Goal: Task Accomplishment & Management: Manage account settings

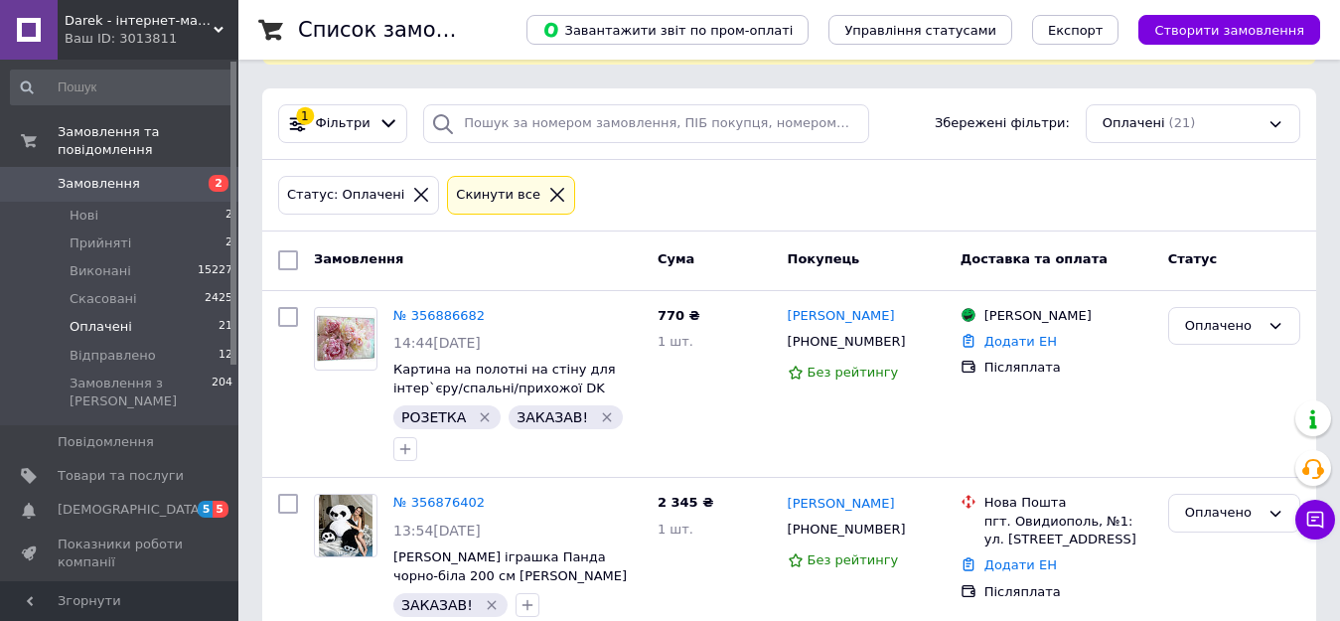
scroll to position [199, 0]
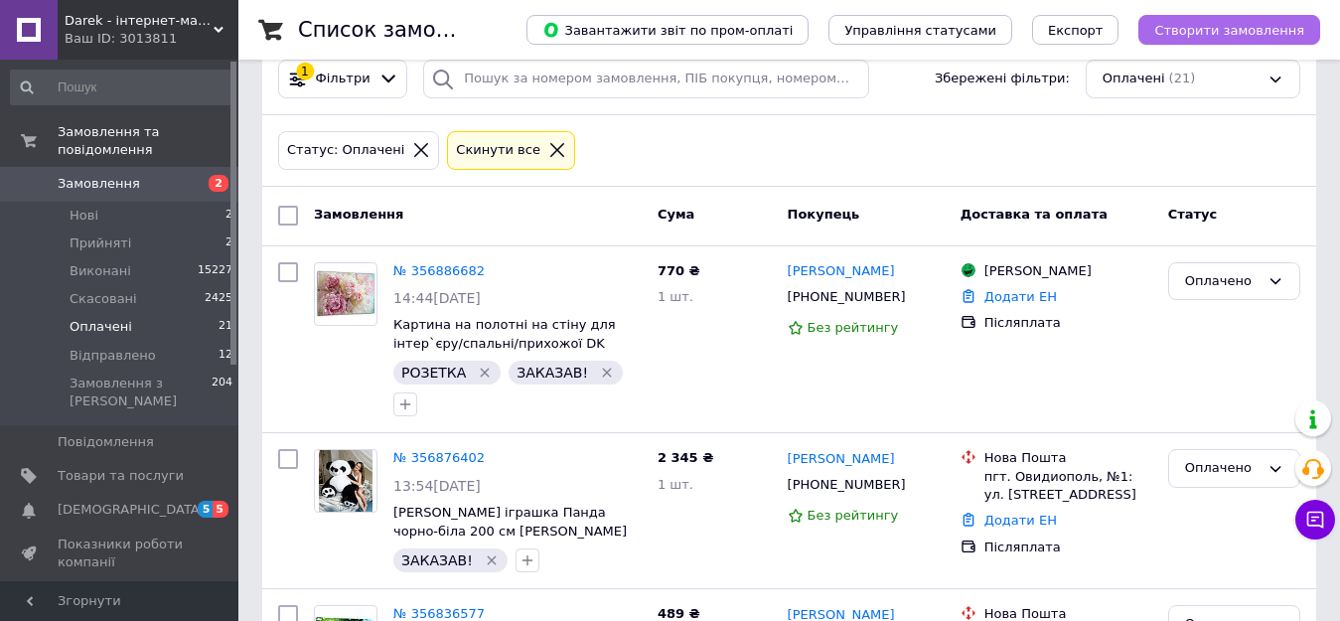
click at [1189, 34] on span "Створити замовлення" at bounding box center [1229, 30] width 150 height 15
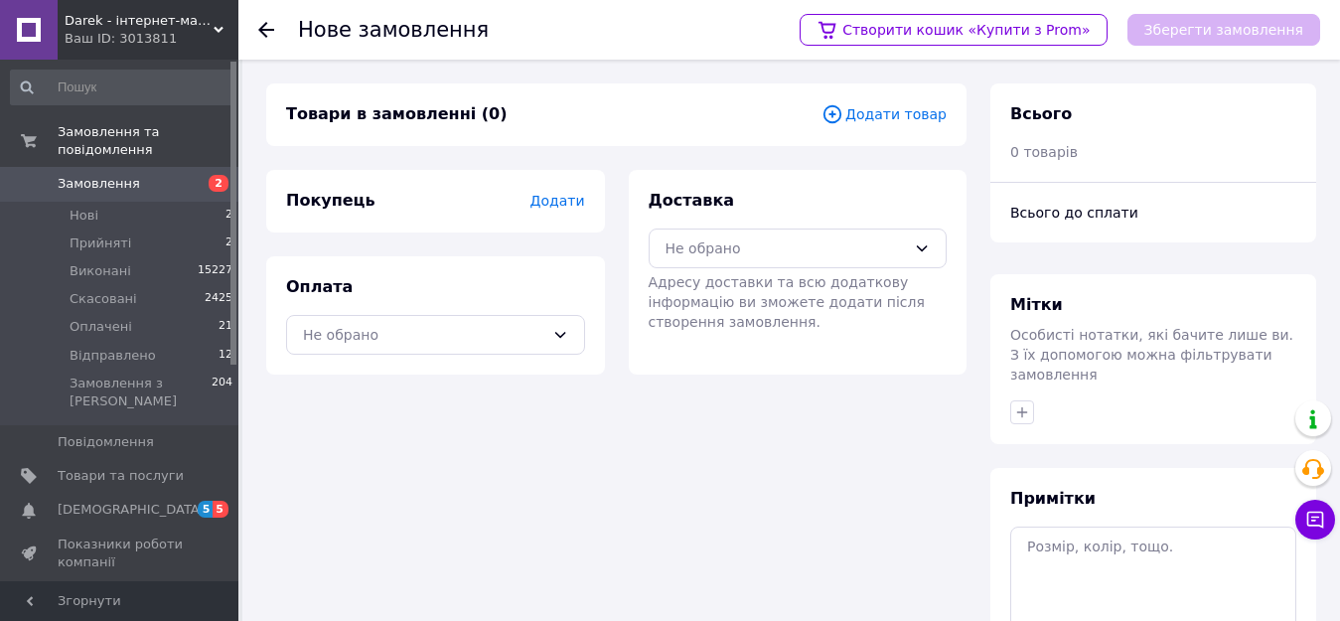
click at [929, 114] on span "Додати товар" at bounding box center [883, 114] width 125 height 22
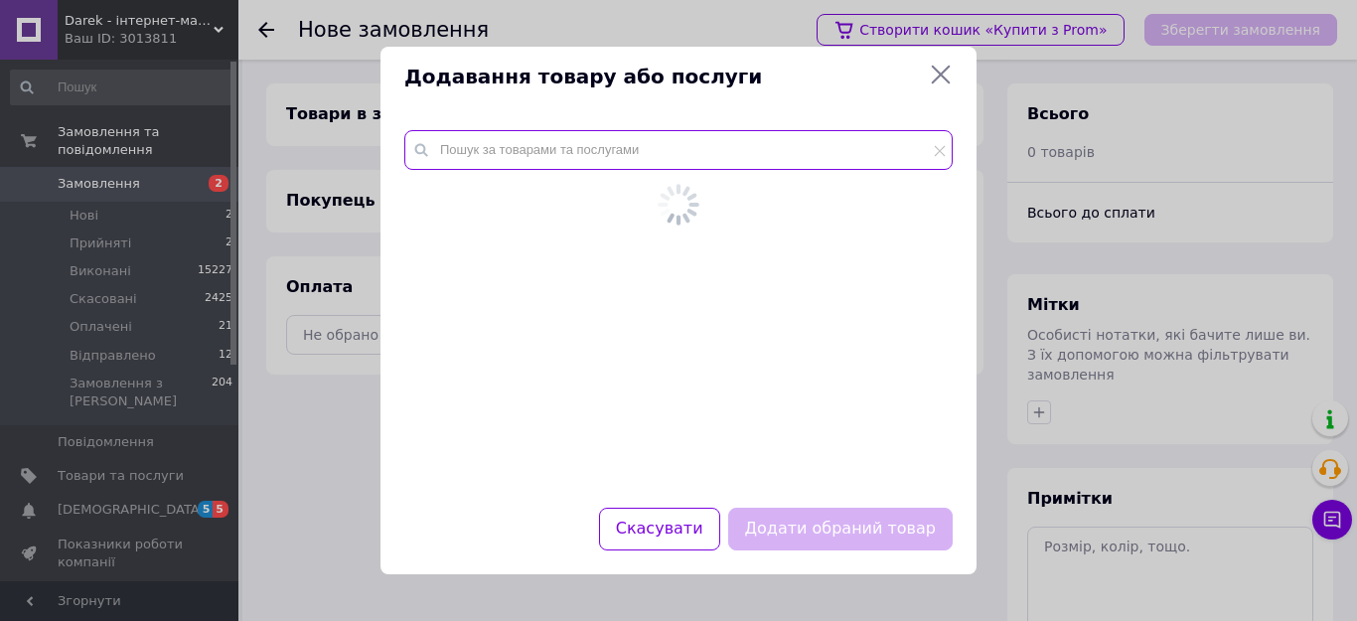
click at [777, 164] on input "text" at bounding box center [678, 150] width 548 height 40
paste input "Картина на полотні на стіну для інтер`єру/спальні/прихожої DK Рожеві півонії 60…"
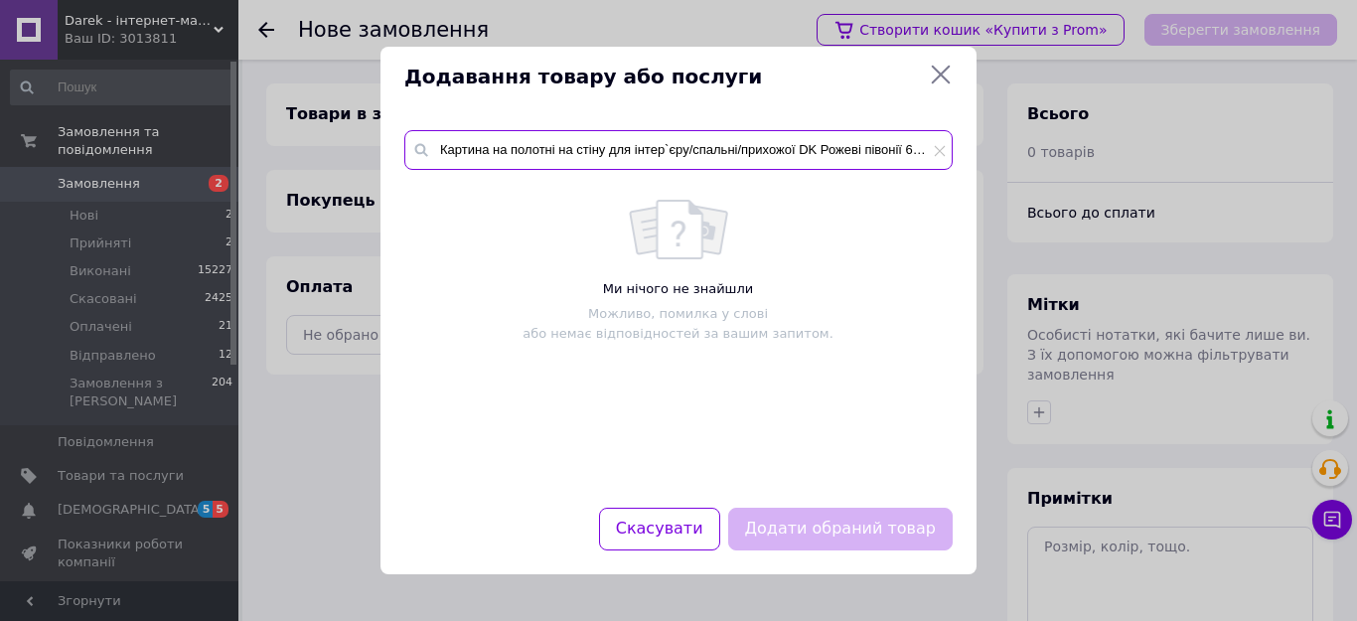
scroll to position [0, 125]
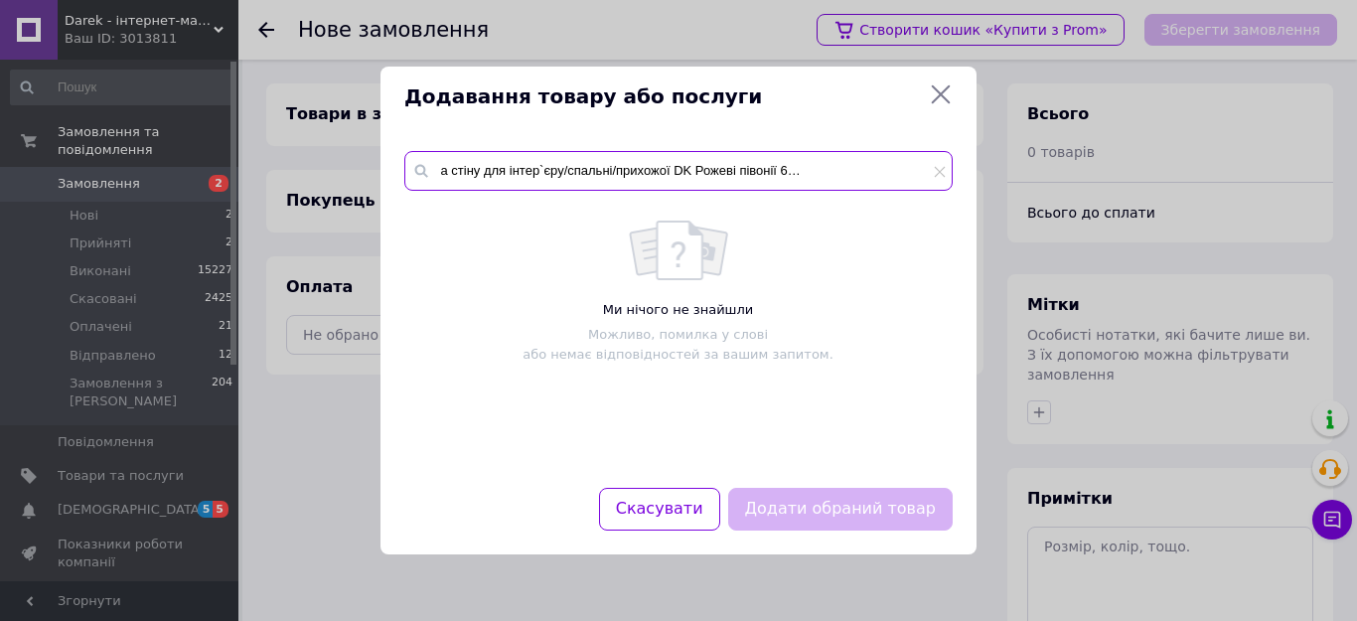
type input "Картина на полотні на стіну для інтер`єру/спальні/прихожої DK Рожеві півонії 60…"
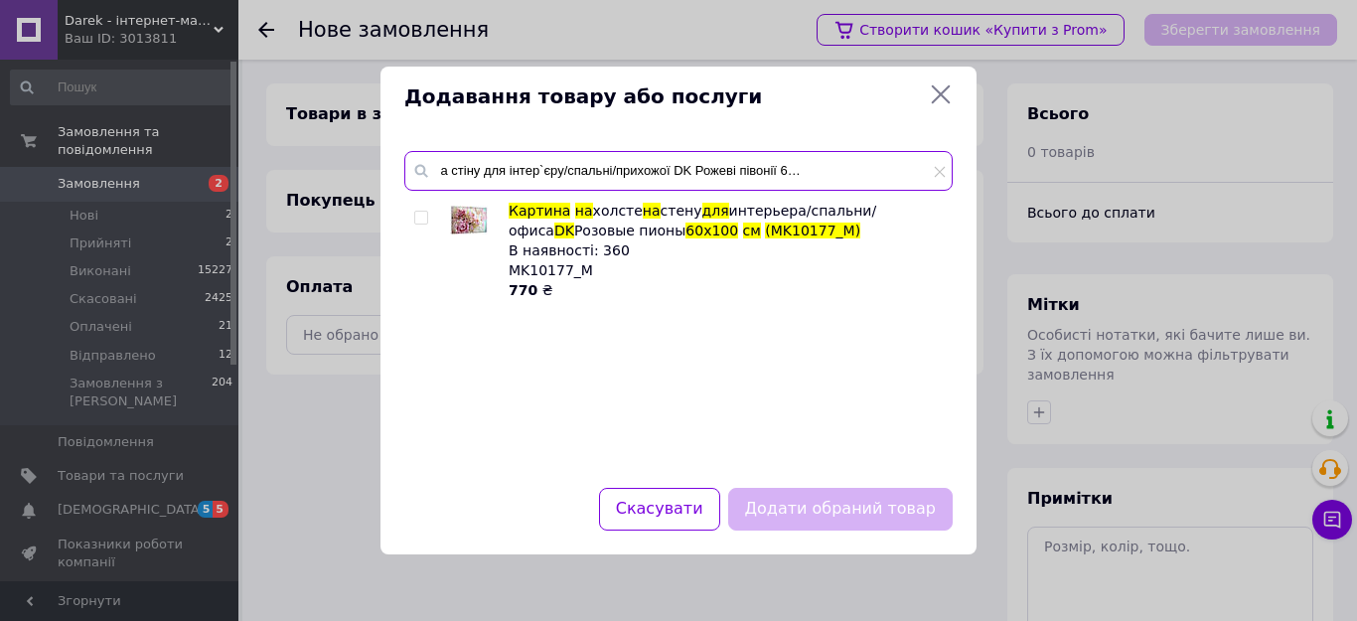
scroll to position [0, 0]
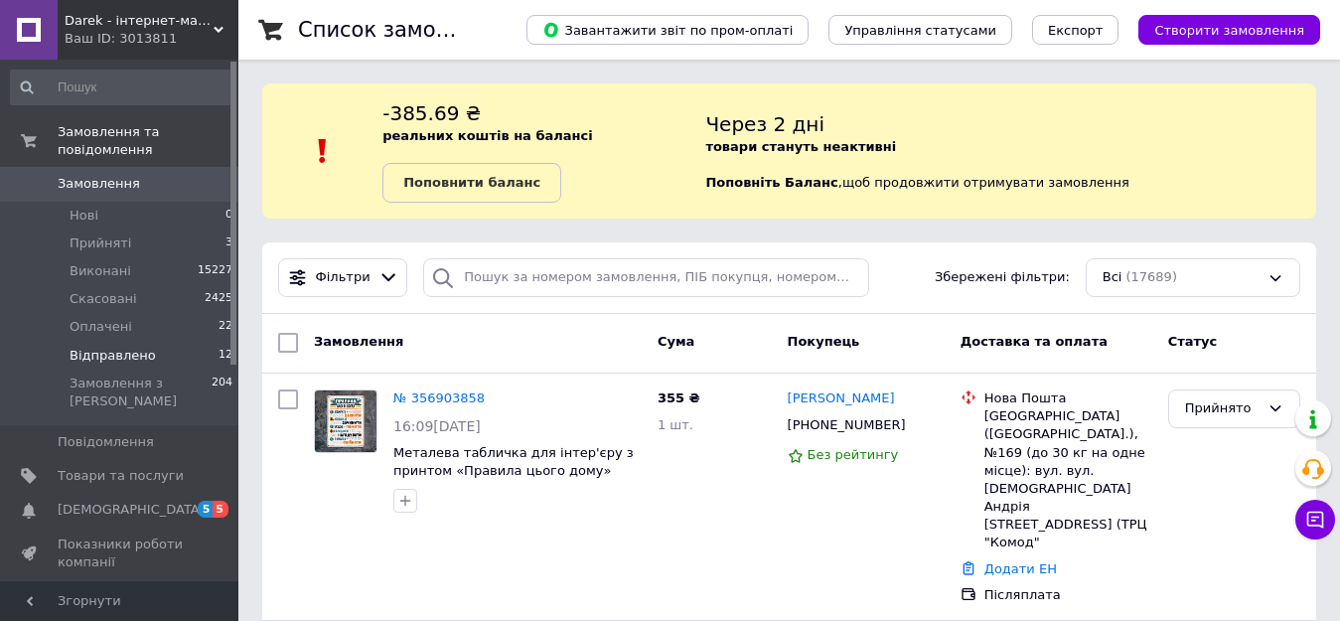
click at [137, 347] on span "Відправлено" at bounding box center [113, 356] width 86 height 18
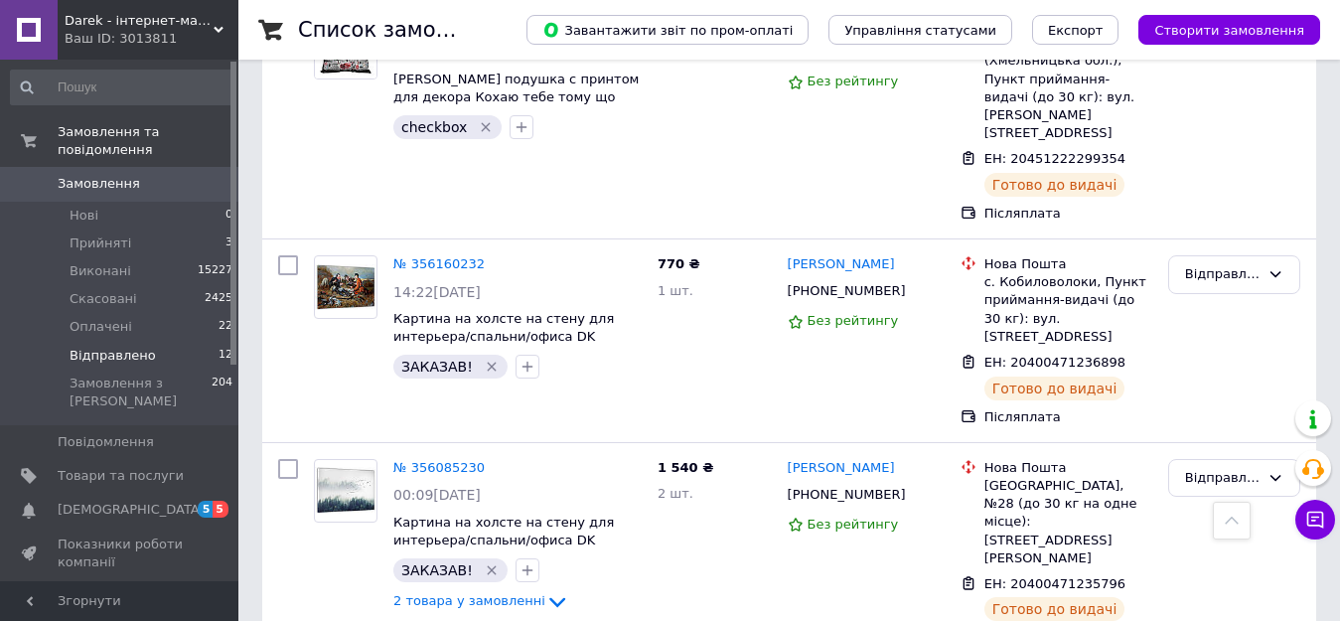
scroll to position [2155, 0]
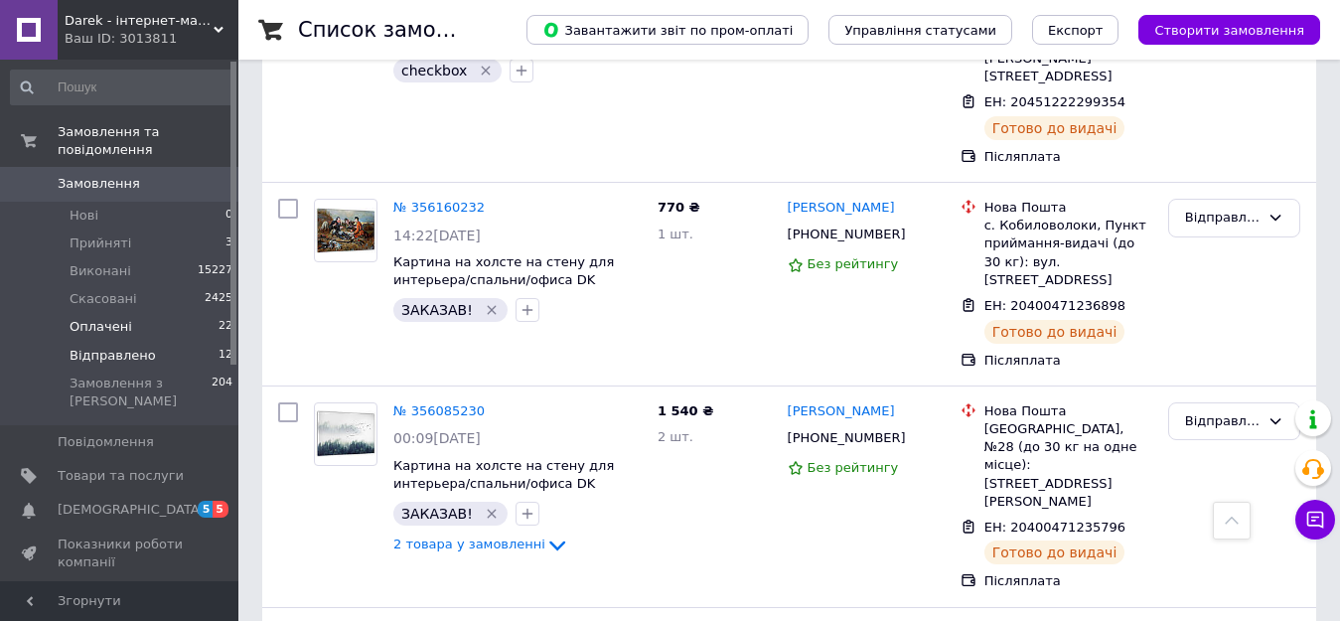
click at [106, 318] on span "Оплачені" at bounding box center [101, 327] width 63 height 18
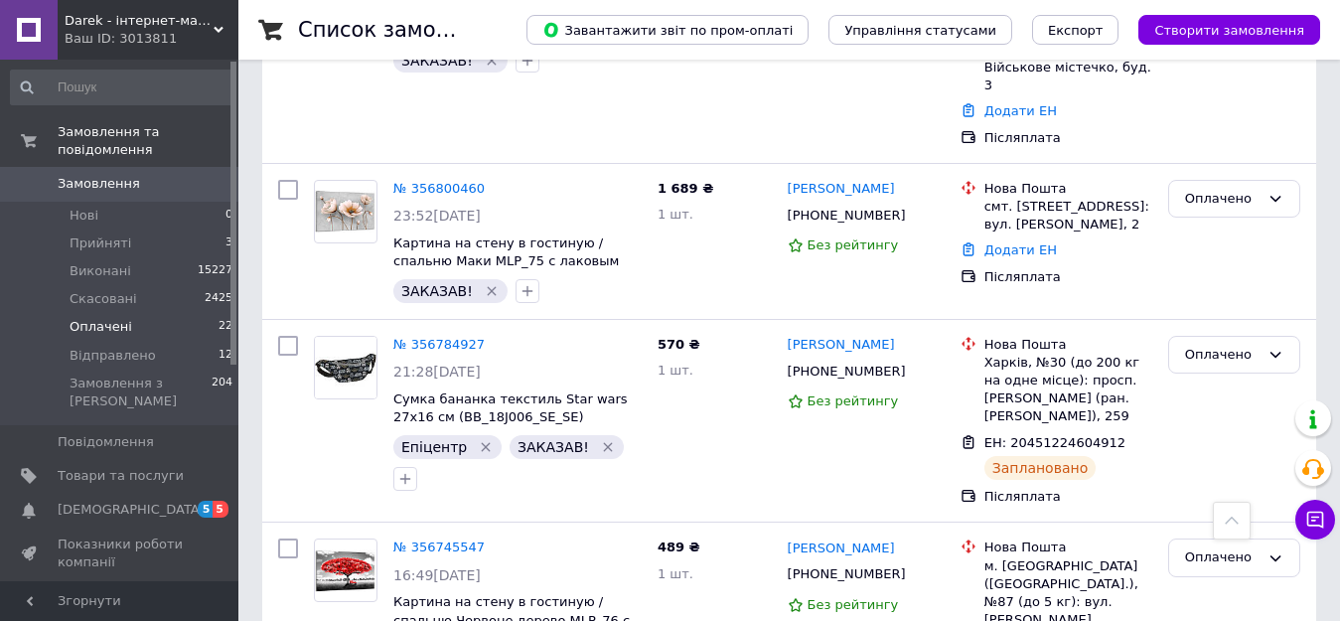
scroll to position [1688, 0]
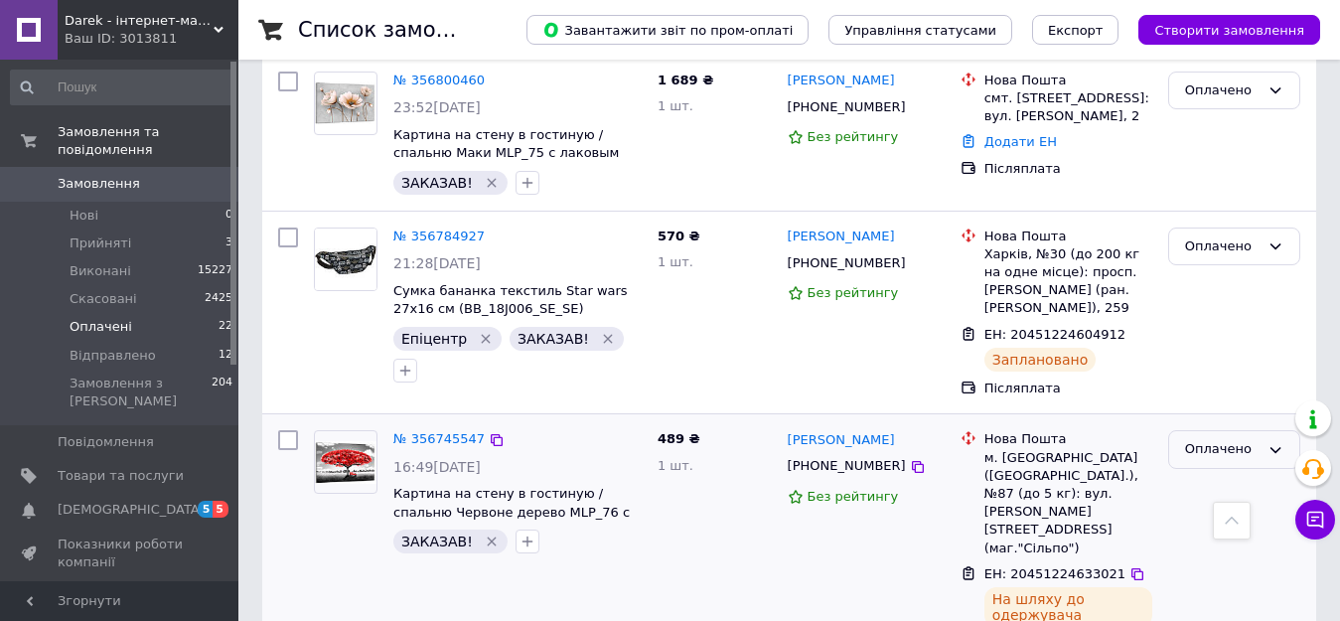
click at [1250, 439] on div "Оплачено" at bounding box center [1222, 449] width 74 height 21
click at [1234, 582] on li "Відправлено" at bounding box center [1234, 600] width 130 height 37
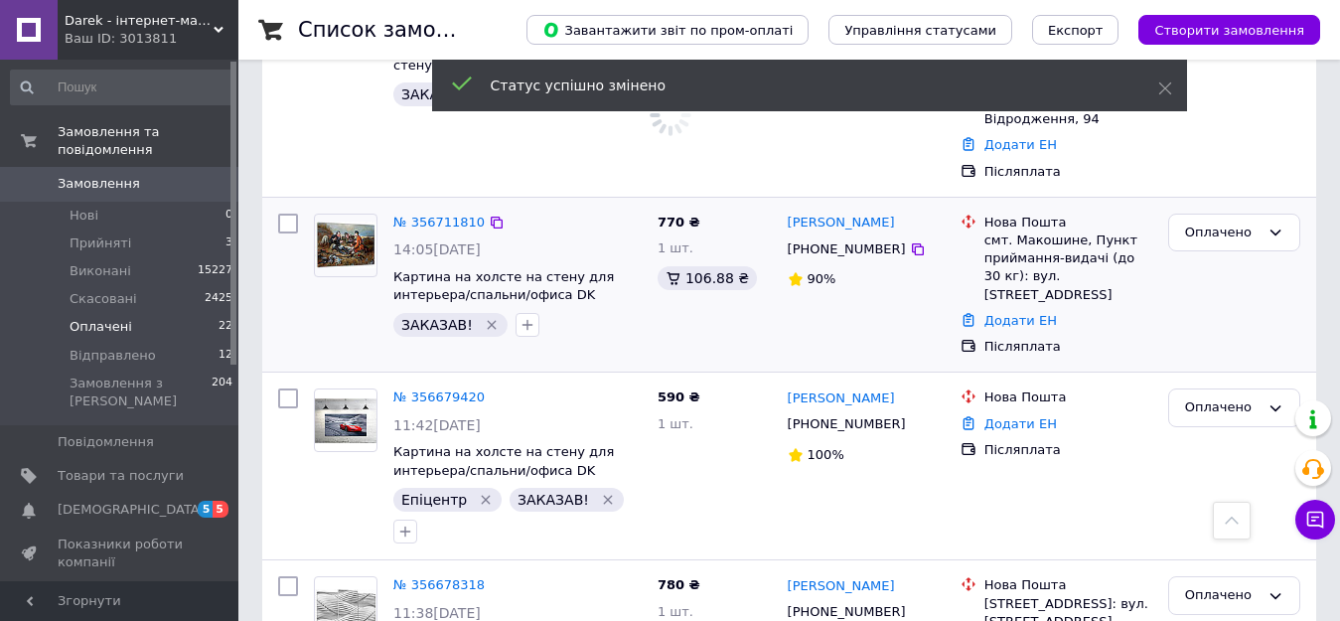
scroll to position [2682, 0]
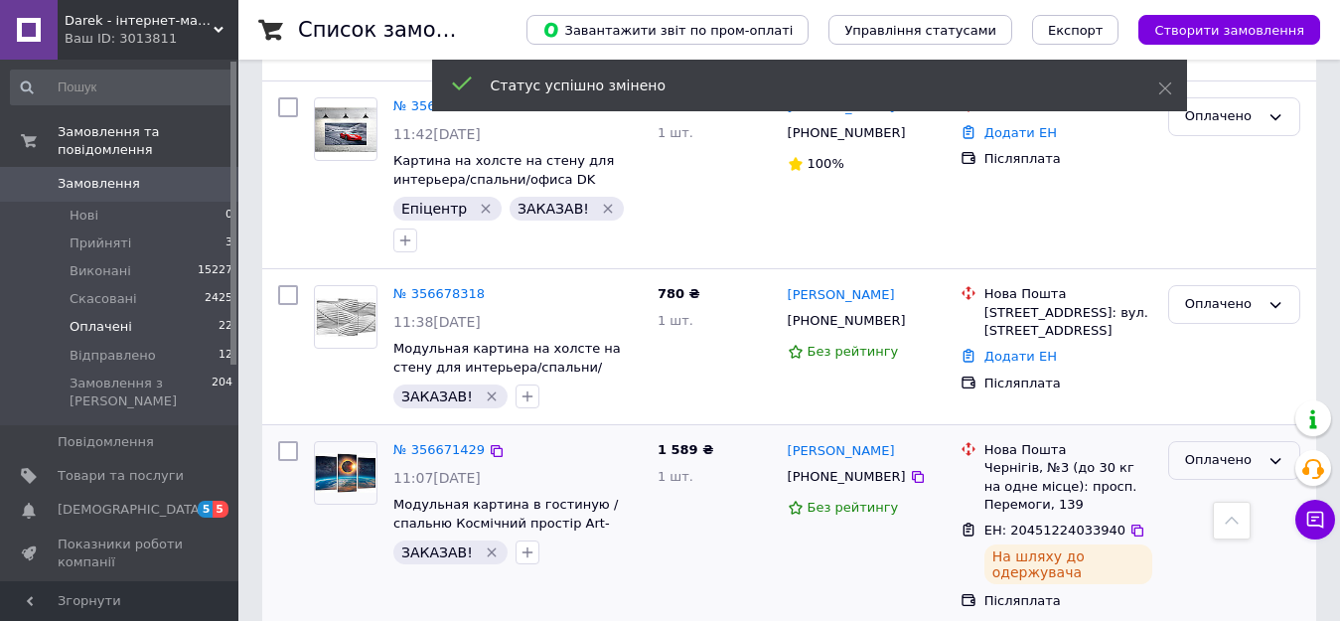
click at [1219, 450] on div "Оплачено" at bounding box center [1222, 460] width 74 height 21
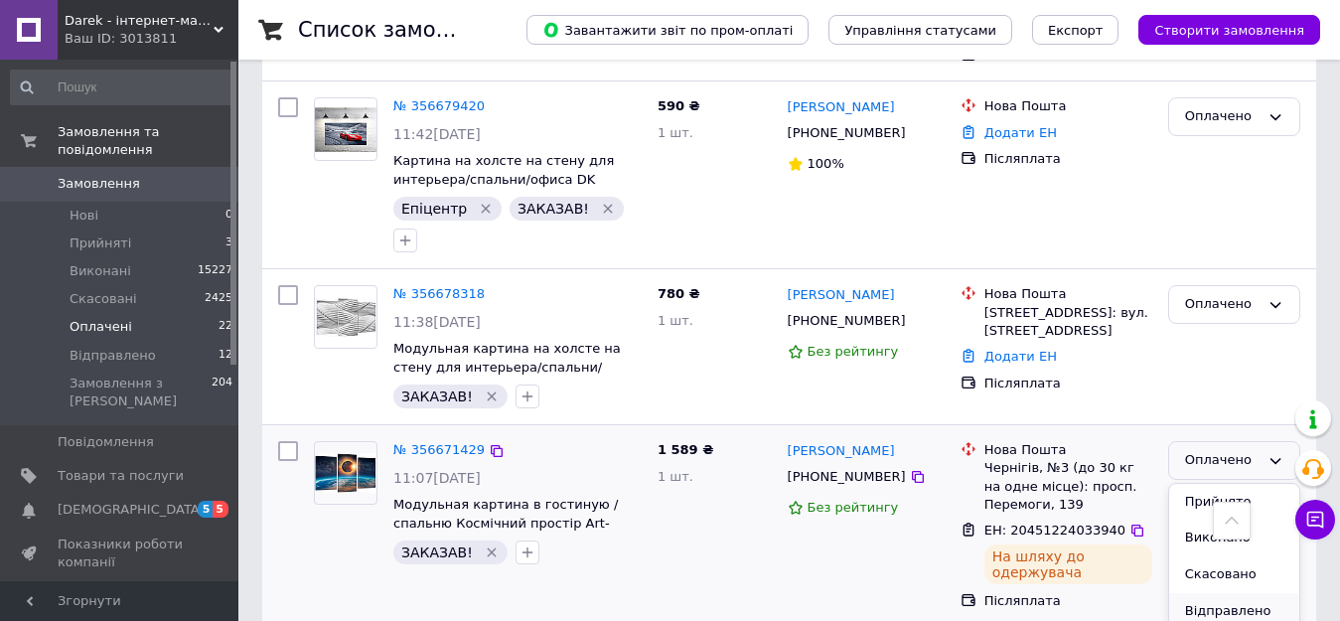
click at [1233, 593] on li "Відправлено" at bounding box center [1234, 611] width 130 height 37
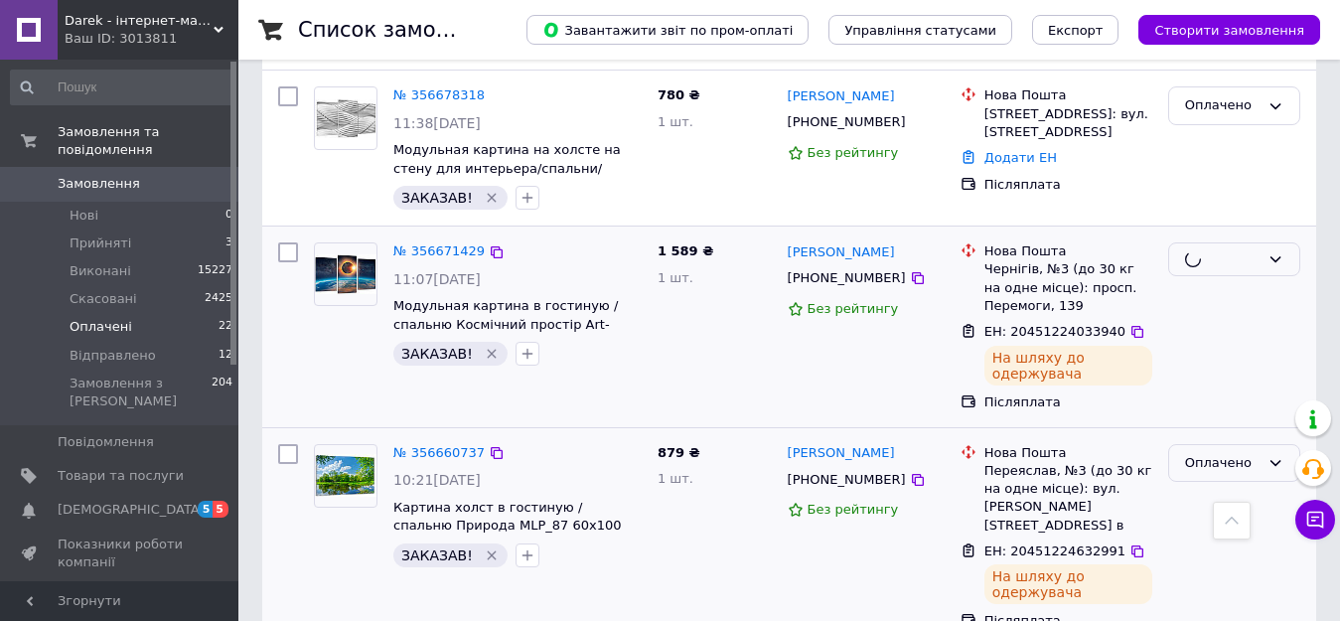
click at [1236, 453] on div "Оплачено" at bounding box center [1222, 463] width 74 height 21
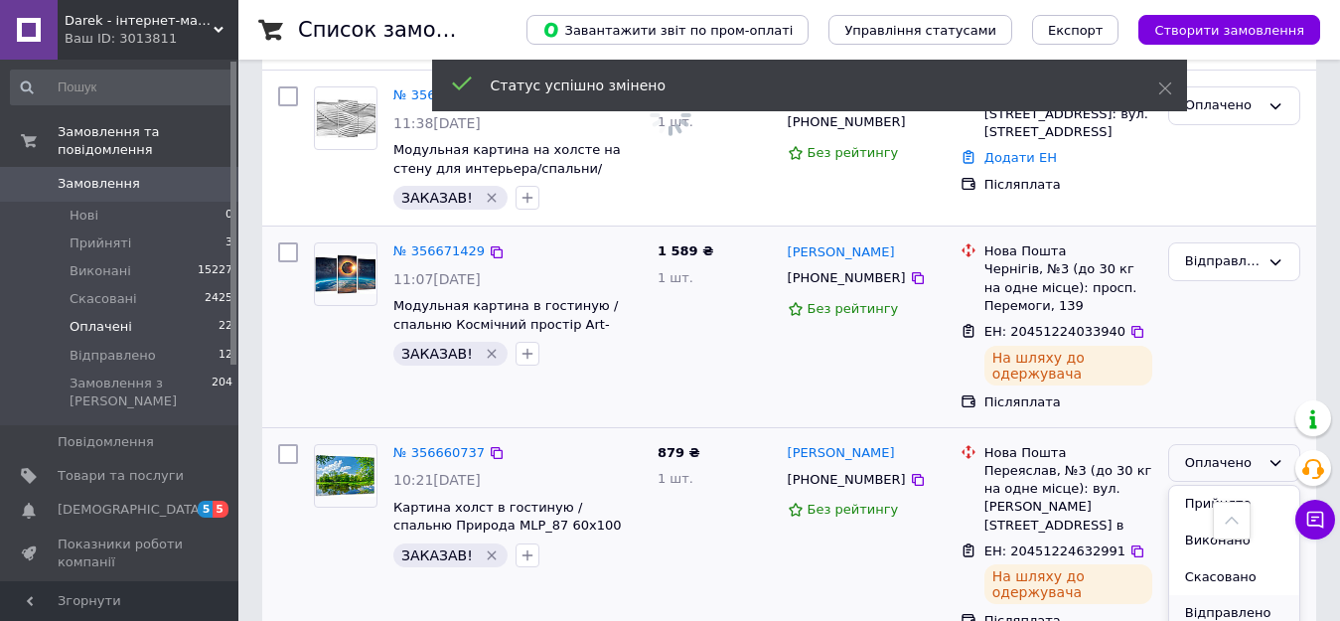
click at [1227, 595] on li "Відправлено" at bounding box center [1234, 613] width 130 height 37
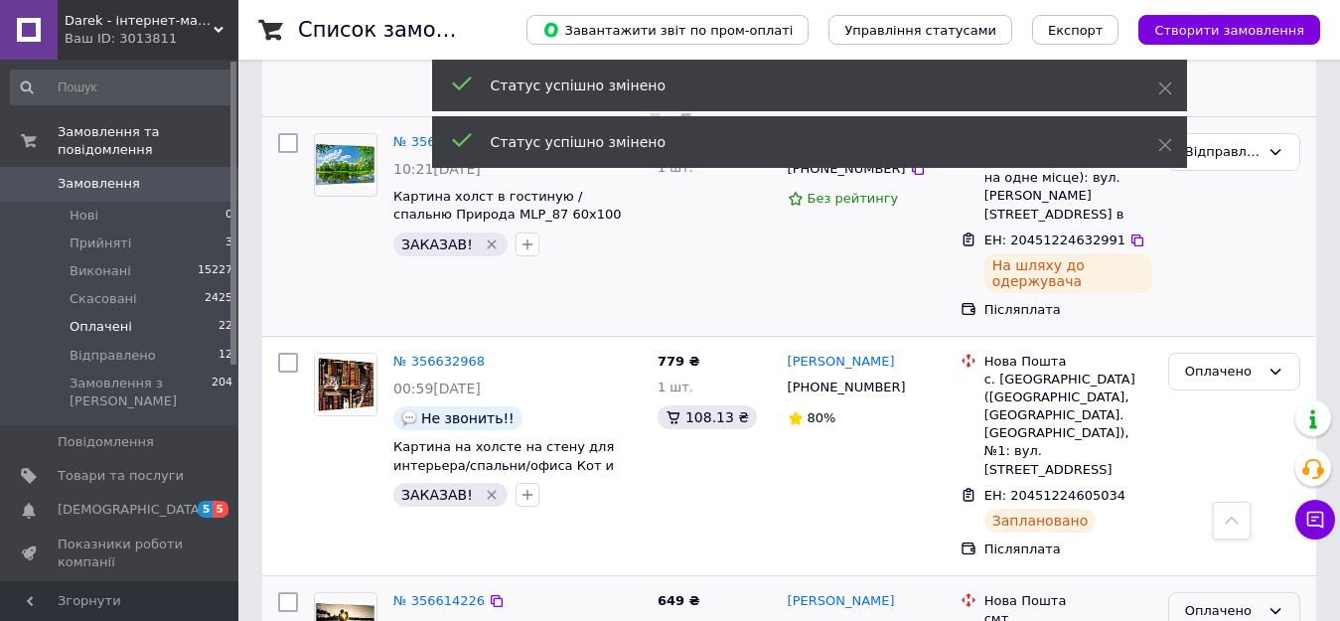
scroll to position [3278, 0]
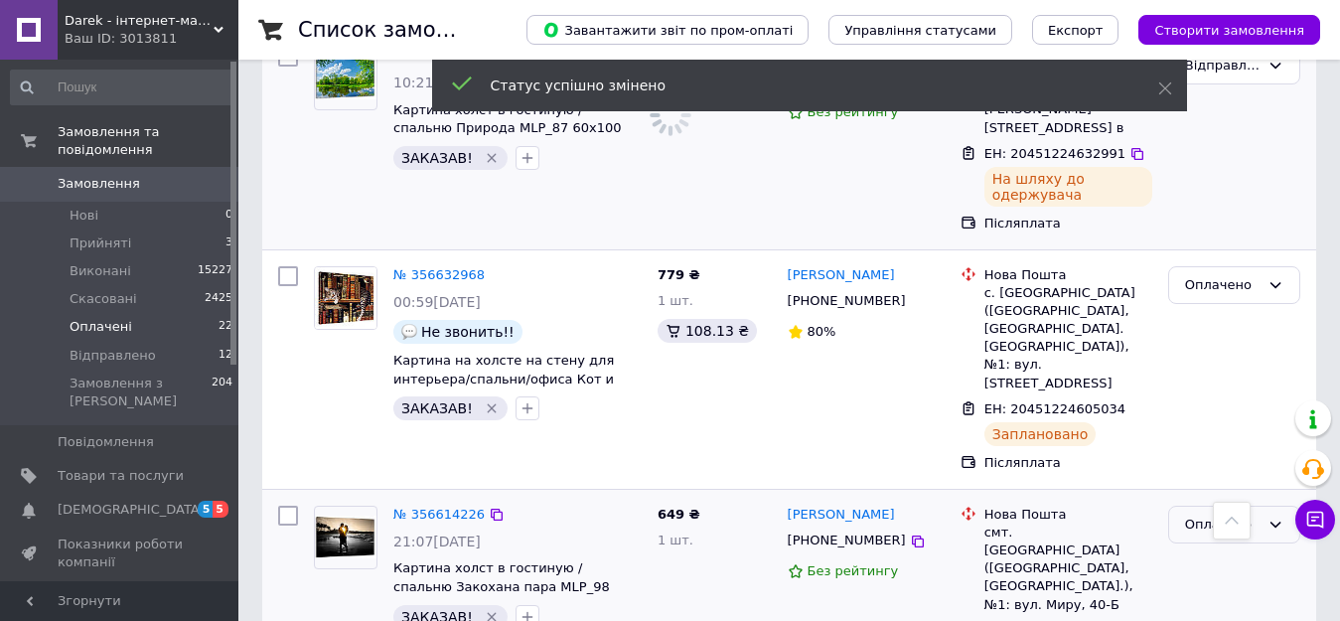
click at [1243, 514] on div "Оплачено" at bounding box center [1222, 524] width 74 height 21
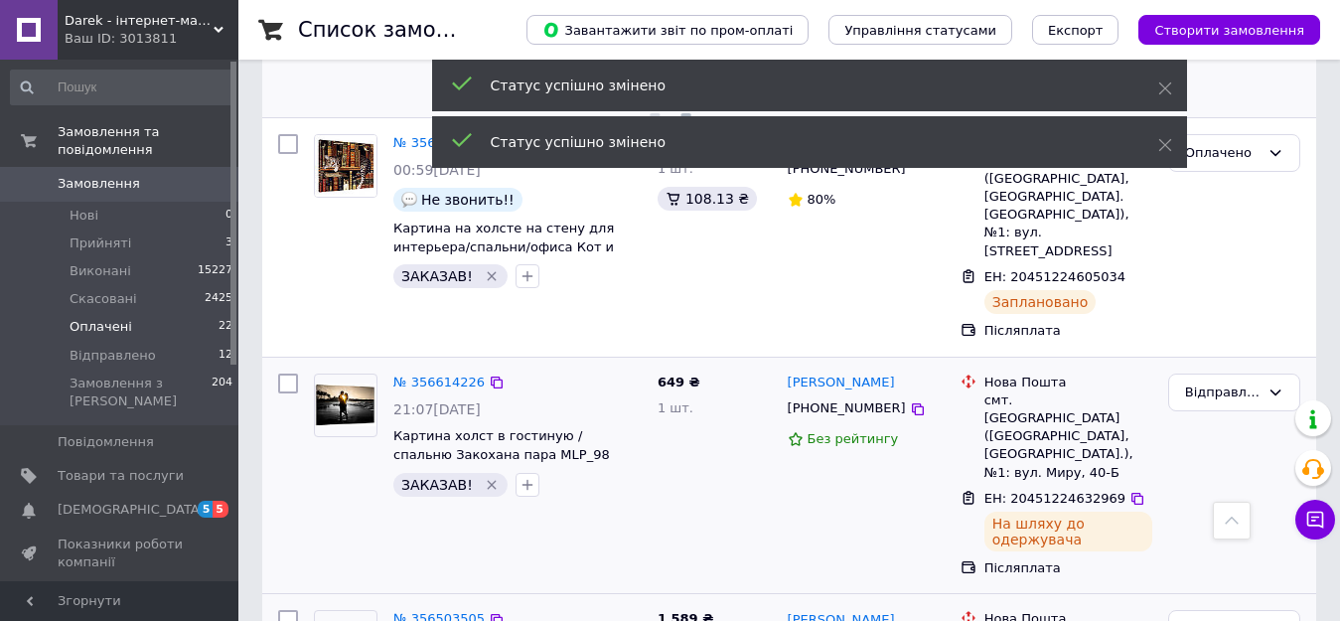
scroll to position [3476, 0]
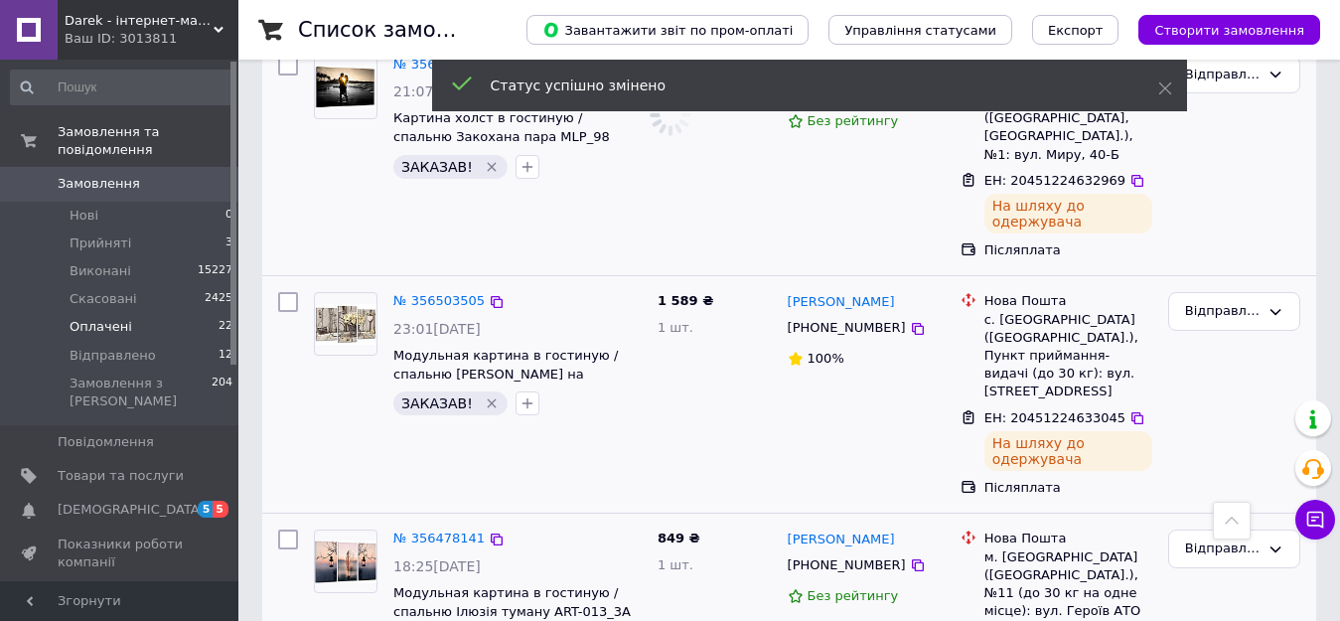
scroll to position [3774, 0]
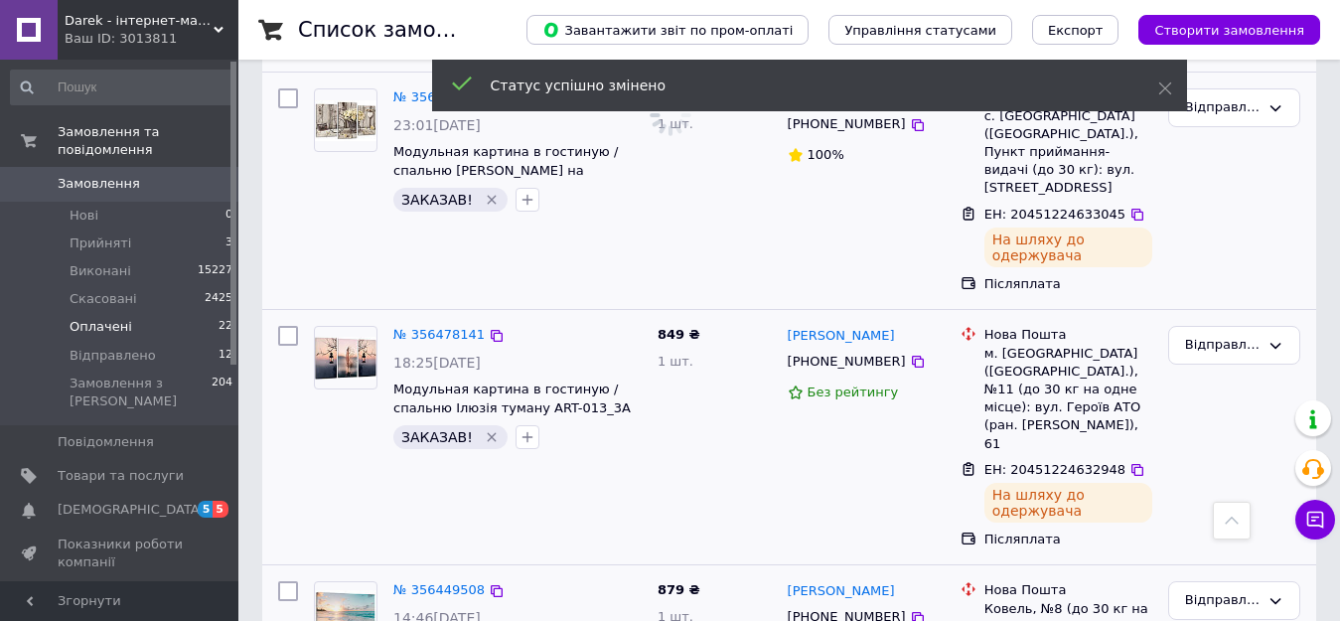
scroll to position [3961, 0]
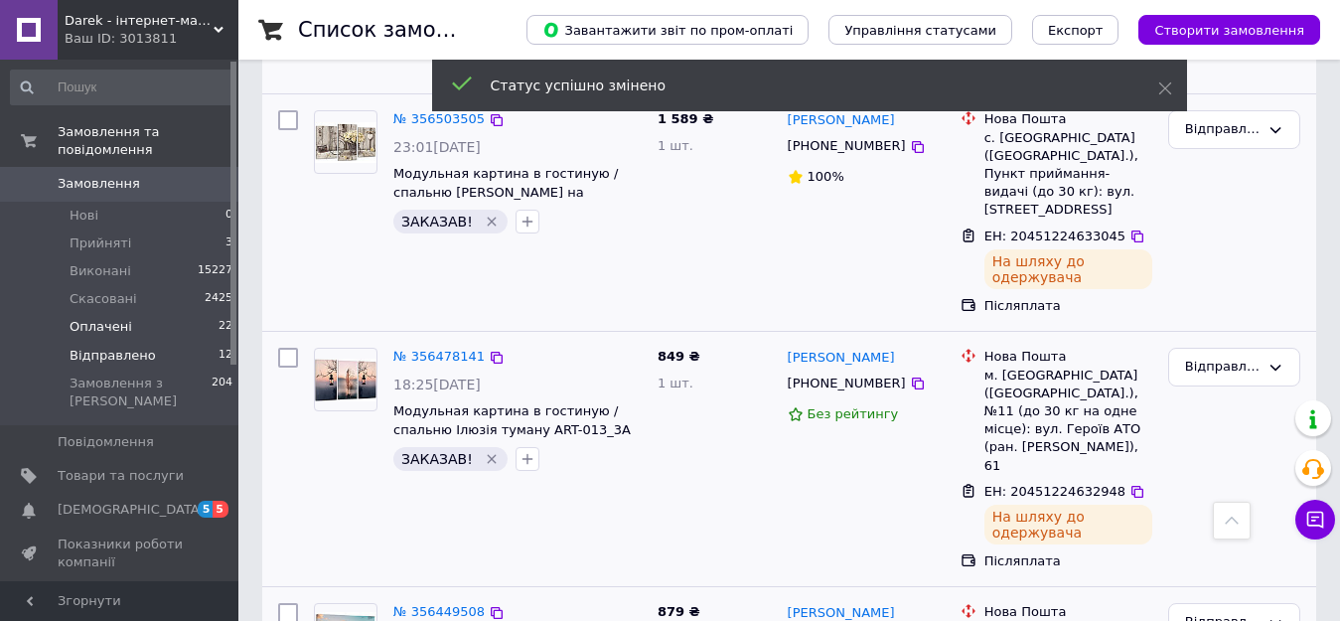
click at [110, 347] on span "Відправлено" at bounding box center [113, 356] width 86 height 18
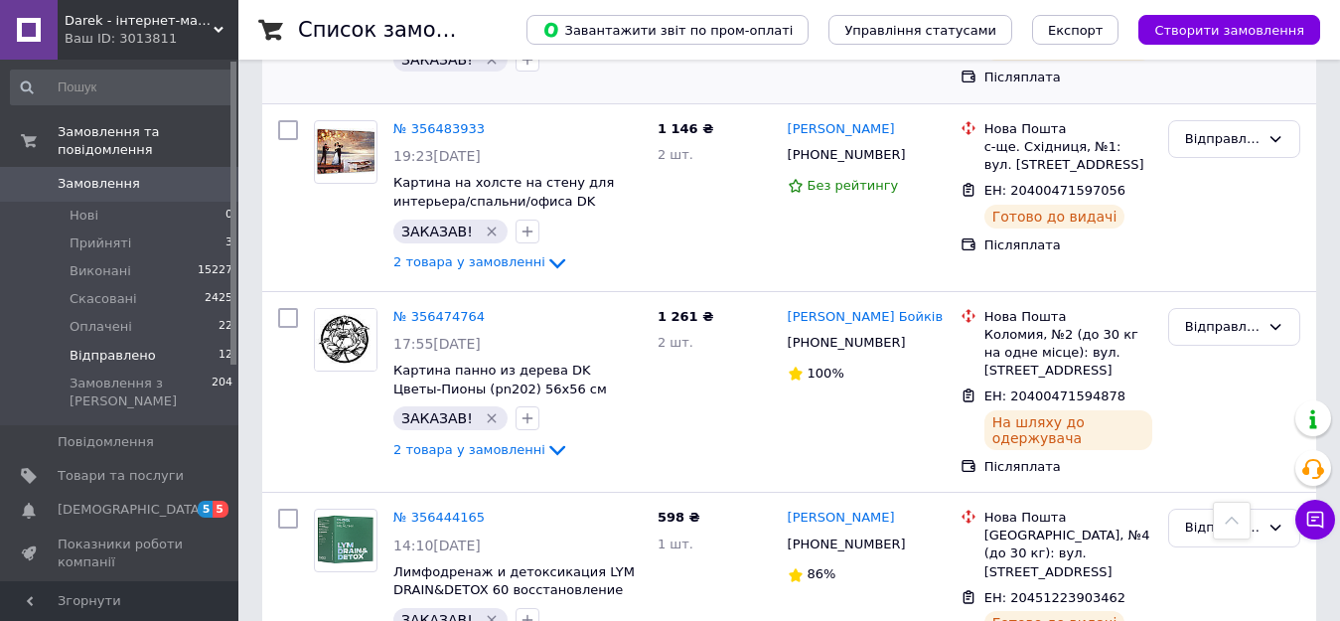
scroll to position [1093, 0]
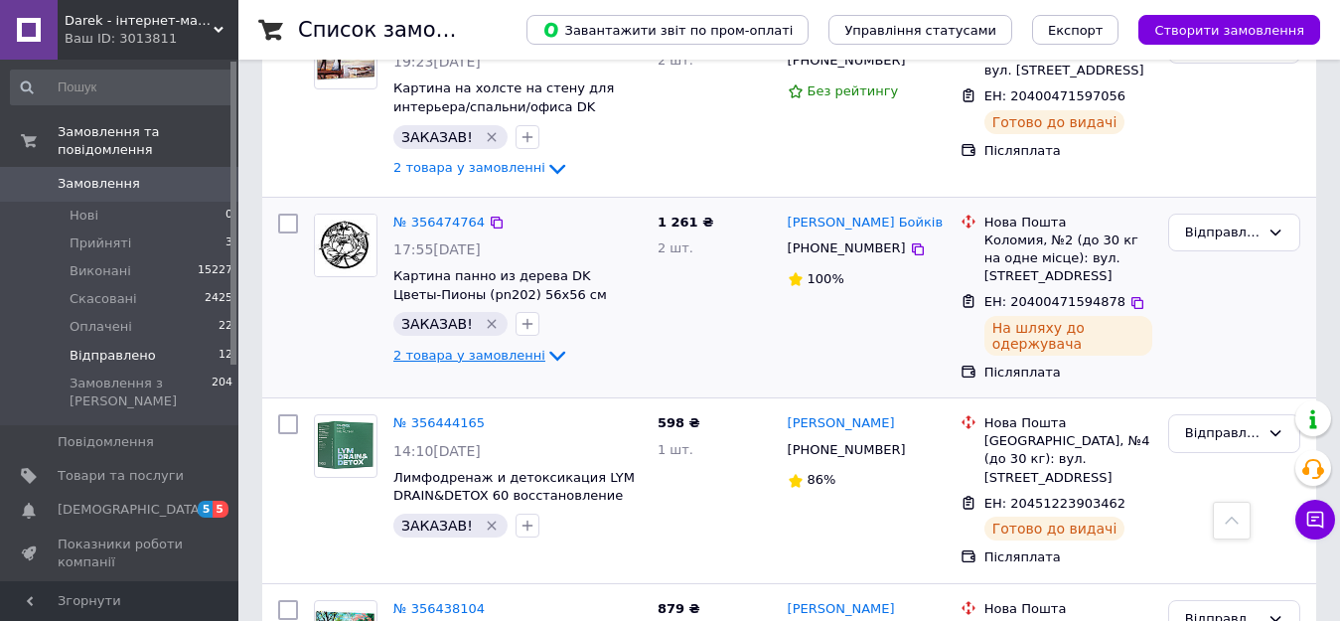
click at [545, 344] on icon at bounding box center [557, 356] width 24 height 24
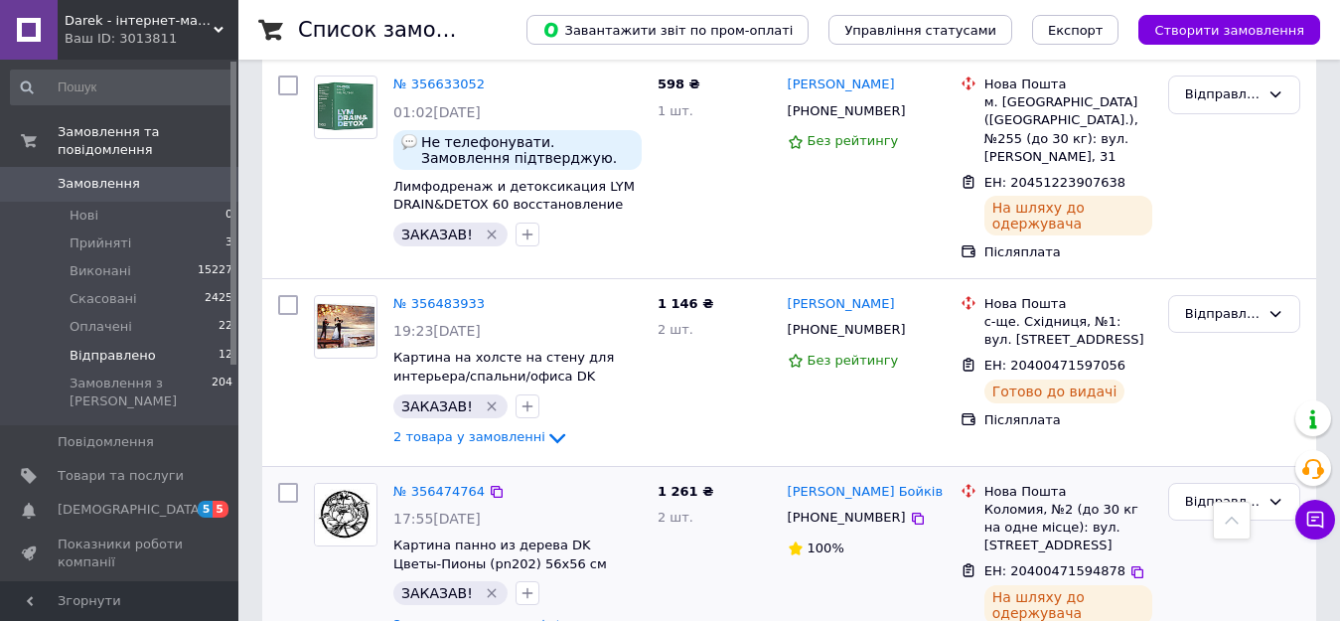
scroll to position [695, 0]
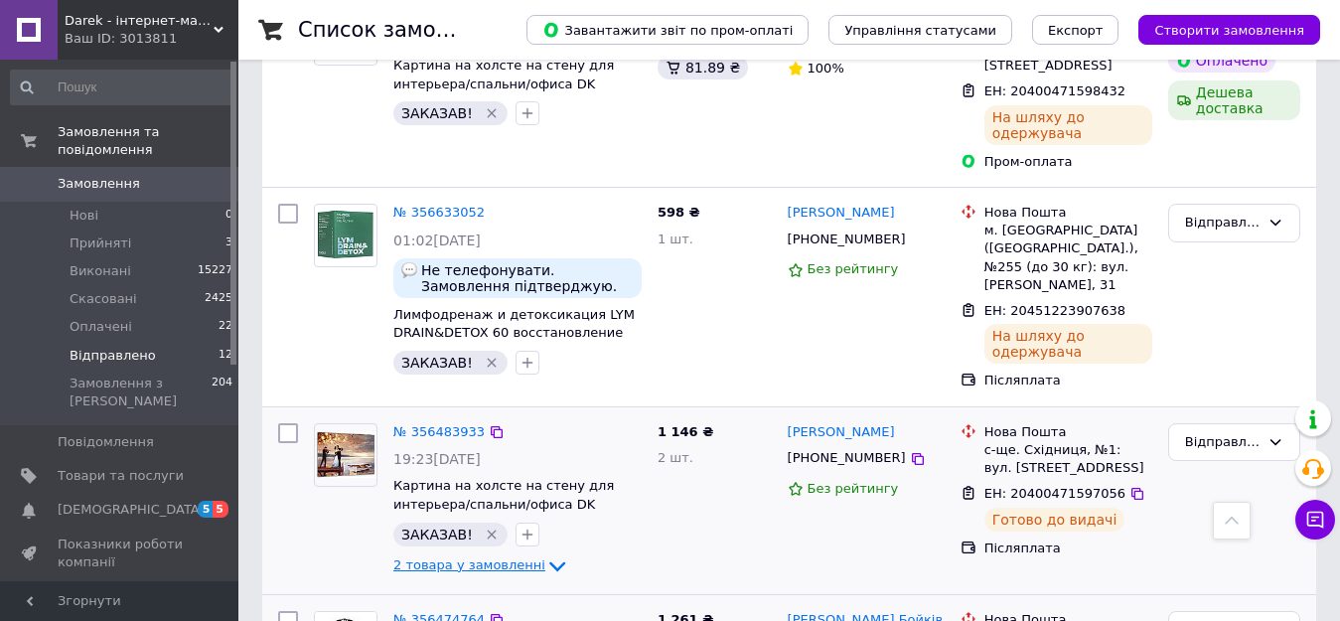
click at [500, 557] on span "2 товара у замовленні" at bounding box center [469, 564] width 152 height 15
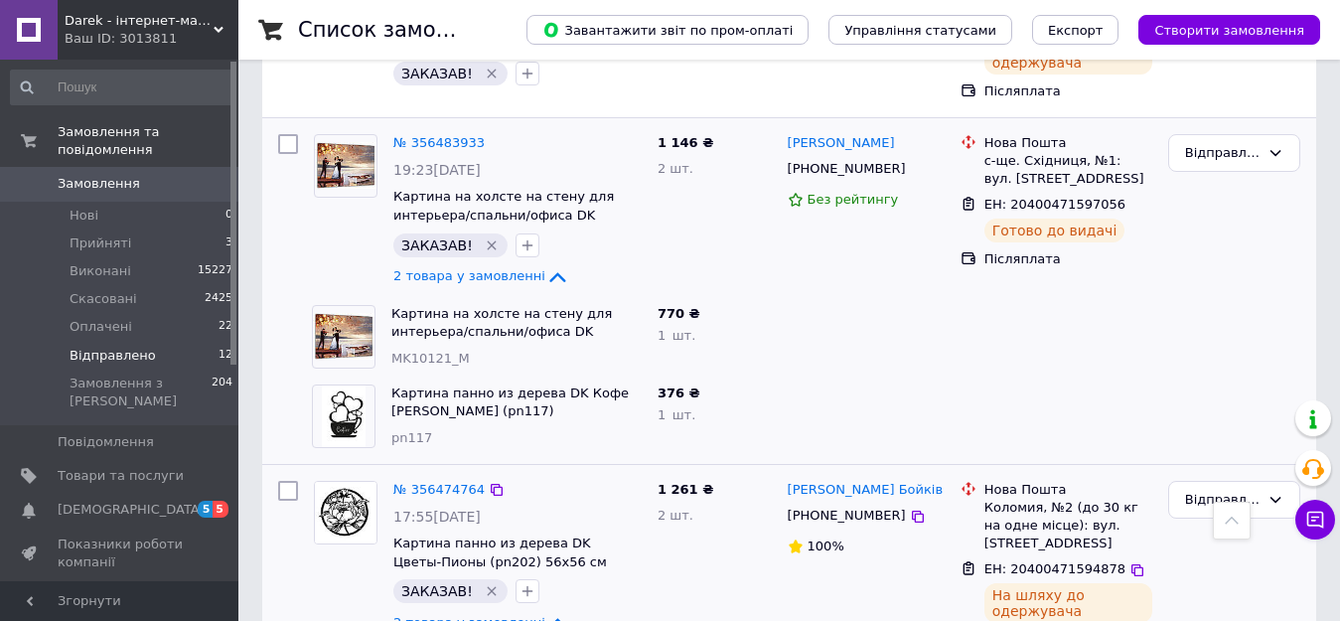
scroll to position [993, 0]
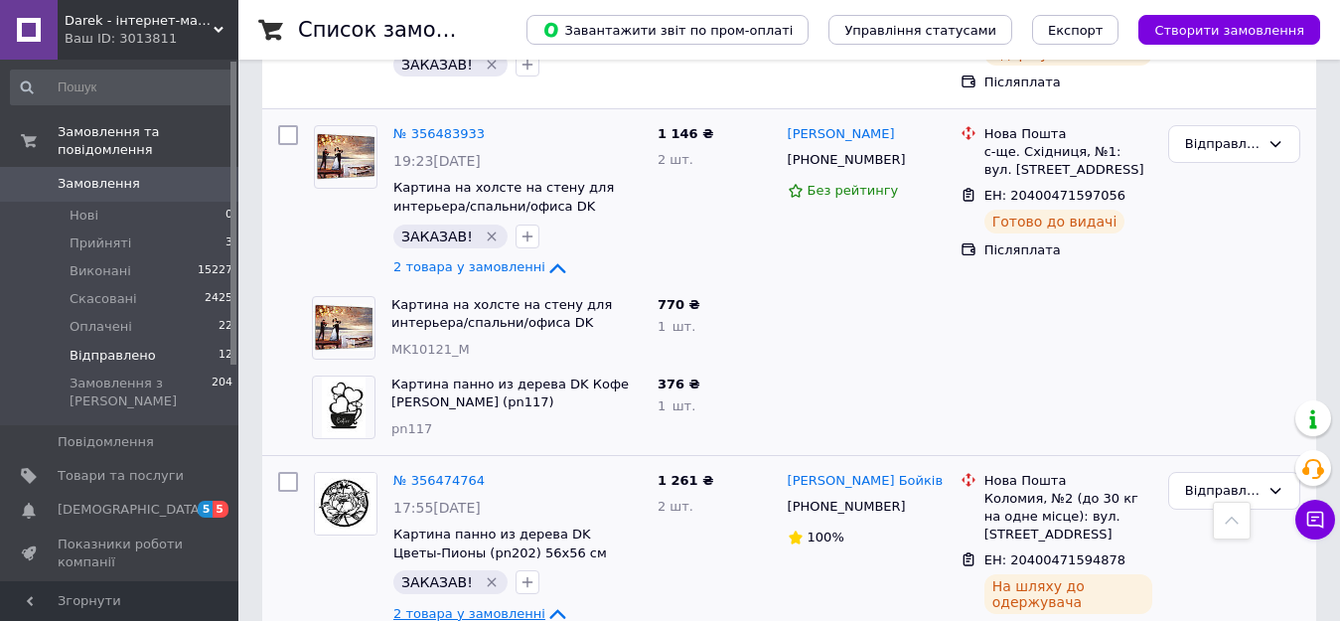
click at [113, 175] on span "Замовлення" at bounding box center [99, 184] width 82 height 18
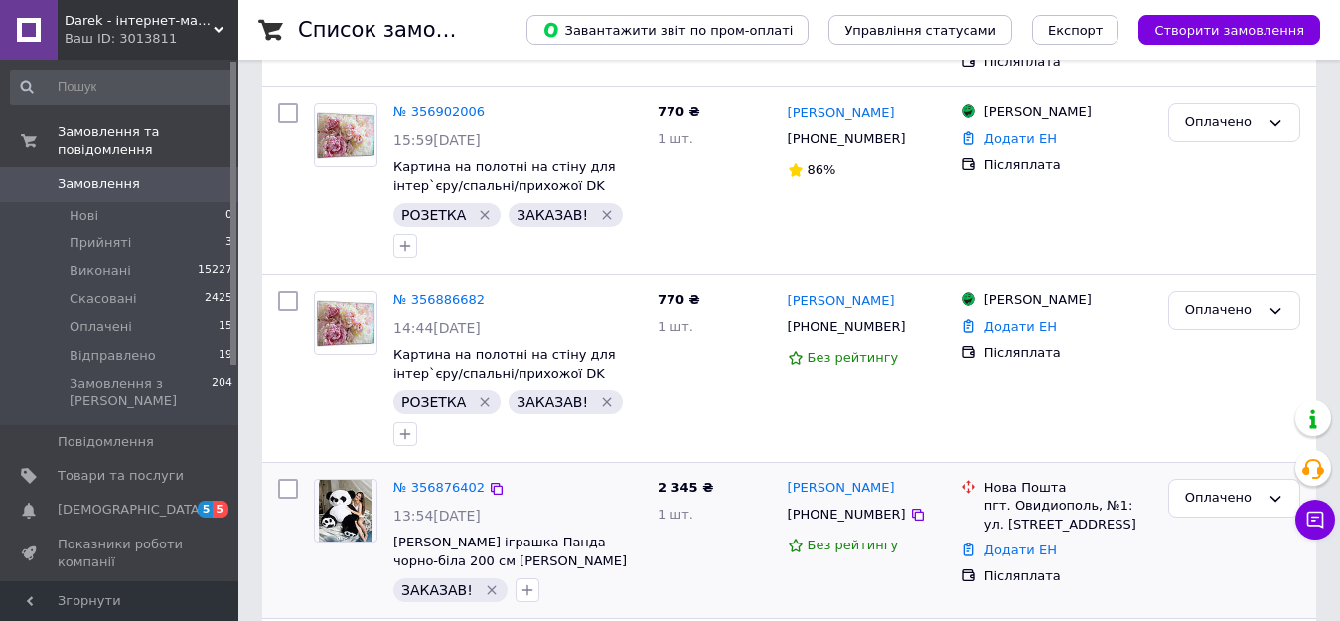
scroll to position [596, 0]
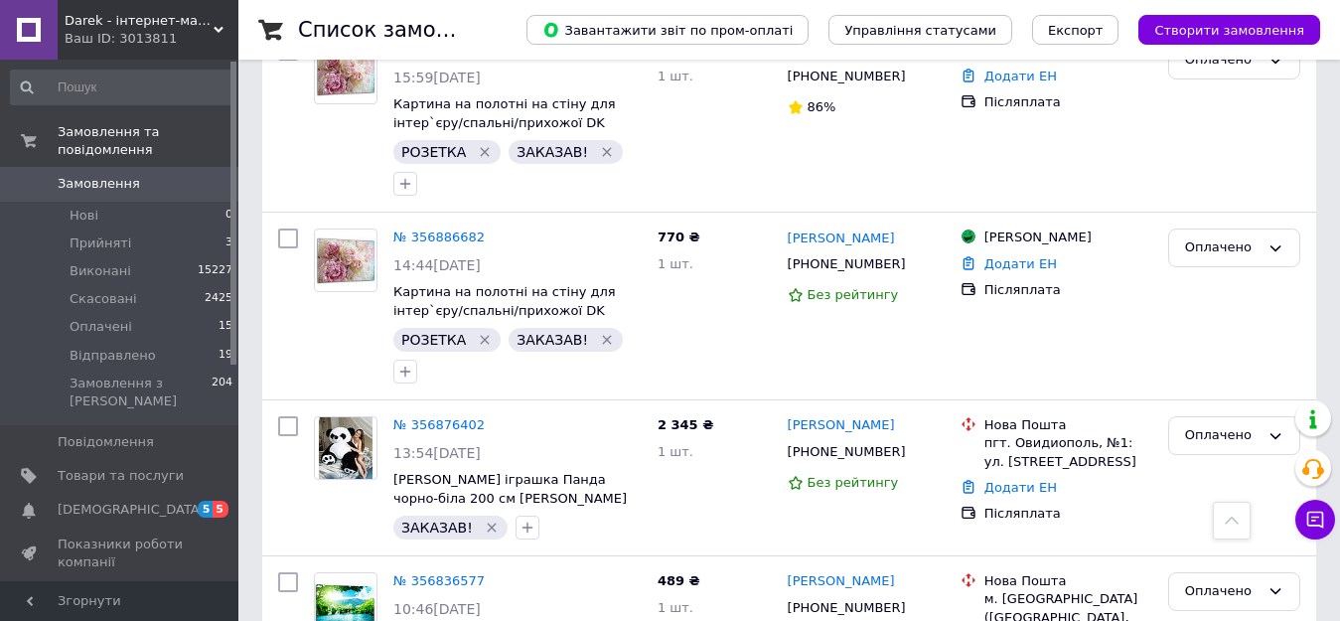
click at [114, 167] on link "Замовлення 0" at bounding box center [122, 184] width 244 height 34
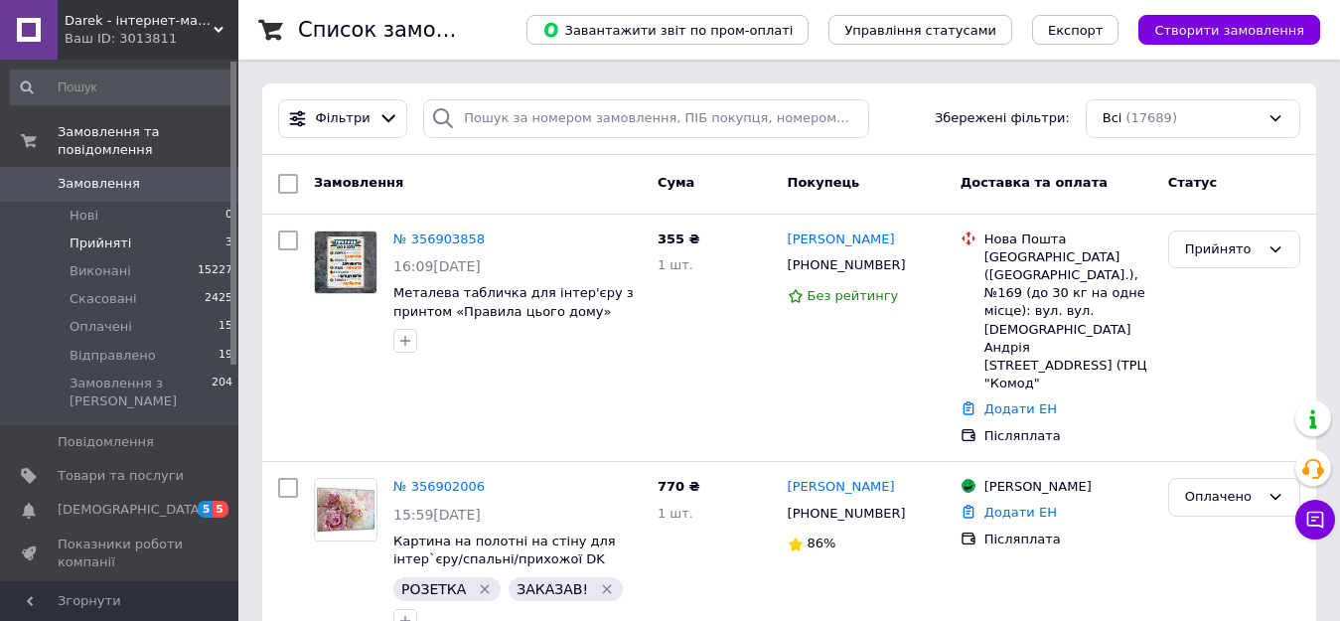
click at [109, 234] on span "Прийняті" at bounding box center [101, 243] width 62 height 18
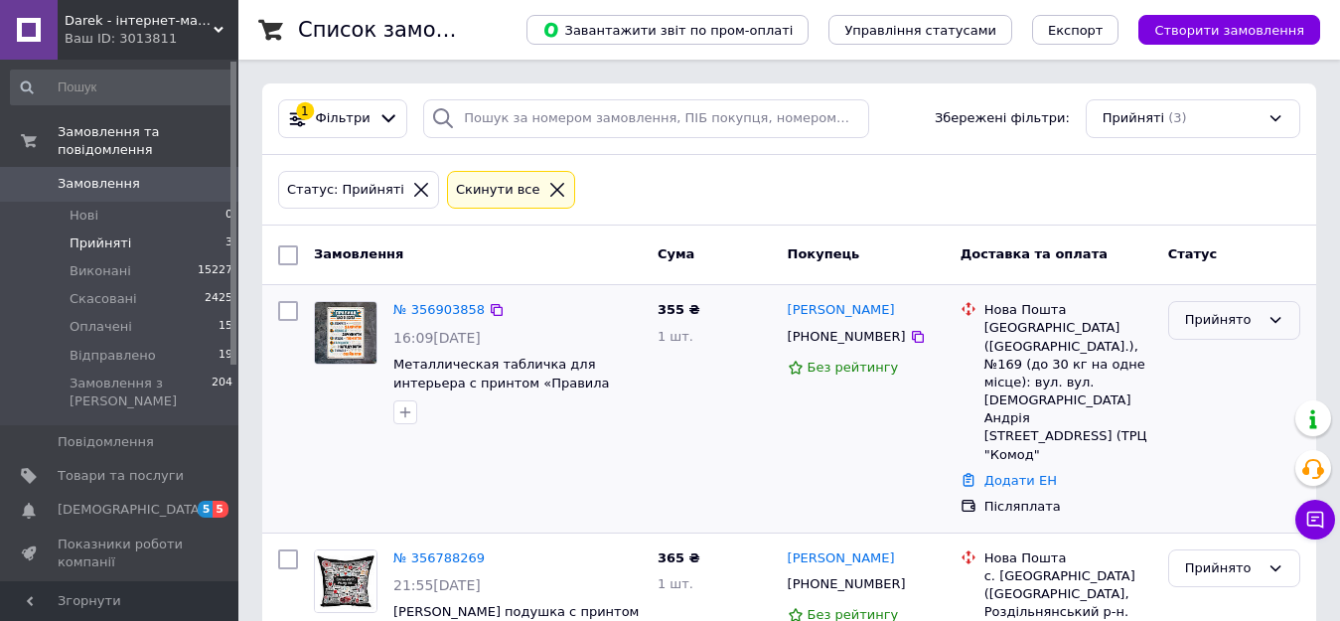
click at [1234, 329] on div "Прийнято" at bounding box center [1222, 320] width 74 height 21
click at [1244, 434] on li "Оплачено" at bounding box center [1234, 434] width 130 height 37
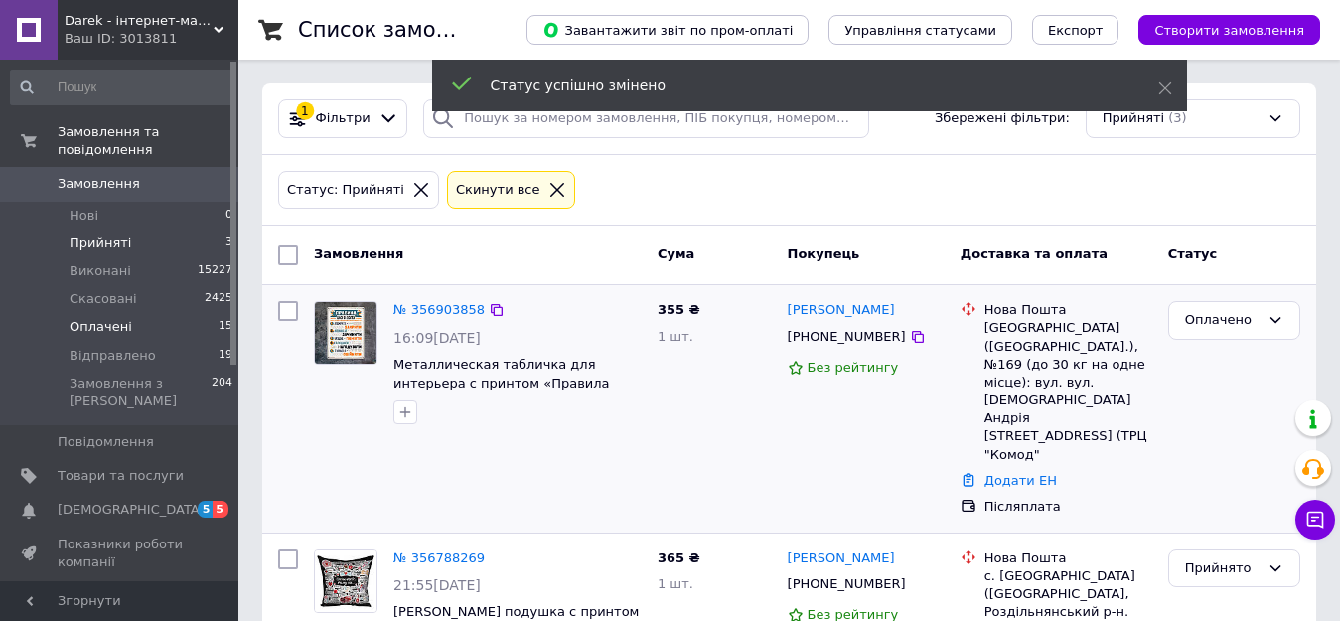
click at [107, 318] on span "Оплачені" at bounding box center [101, 327] width 63 height 18
